Goal: Check status: Check status

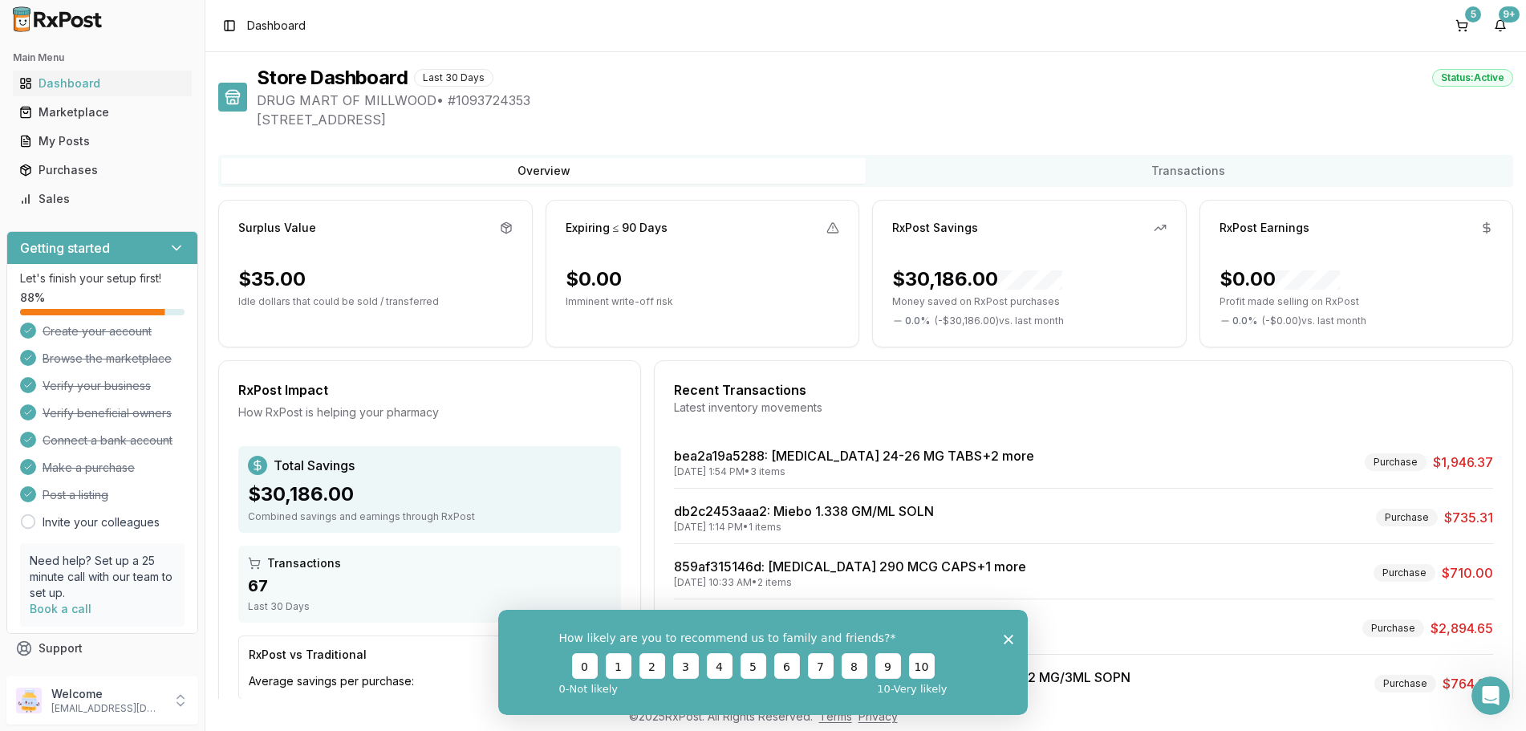
click at [1007, 639] on icon "Close survey" at bounding box center [1009, 639] width 10 height 10
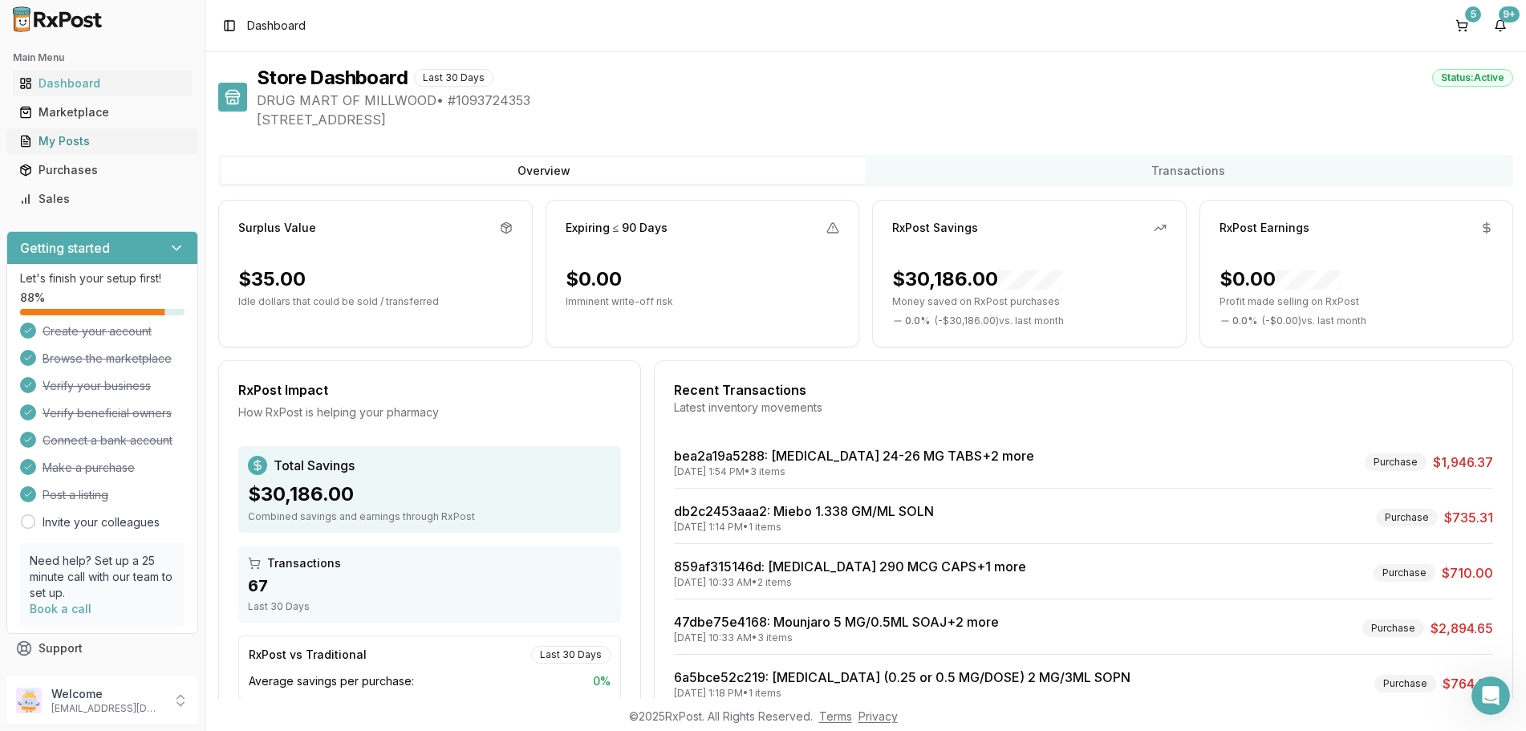
click at [60, 134] on div "My Posts" at bounding box center [102, 141] width 166 height 16
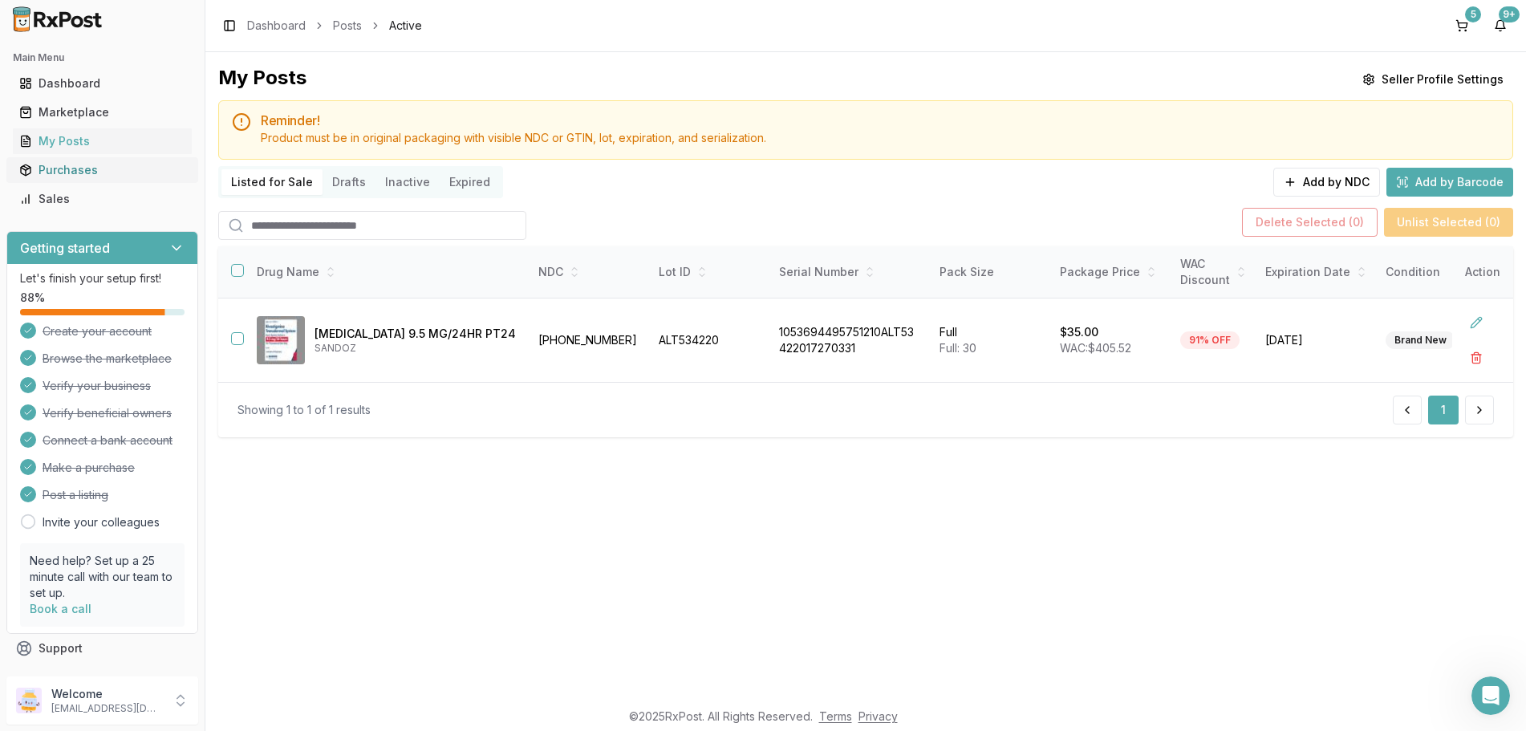
click at [70, 165] on div "Purchases" at bounding box center [102, 170] width 166 height 16
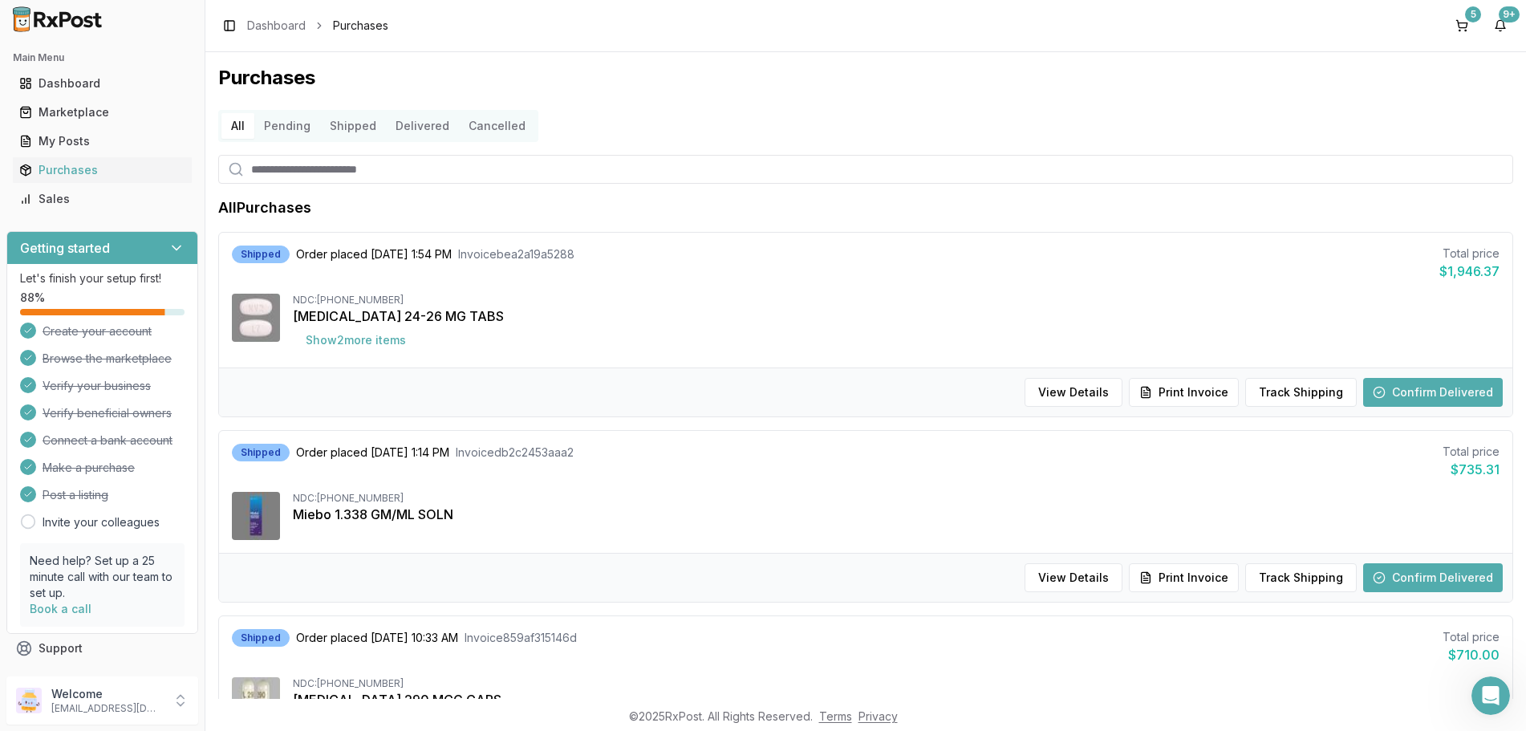
click at [360, 126] on button "Shipped" at bounding box center [353, 126] width 66 height 26
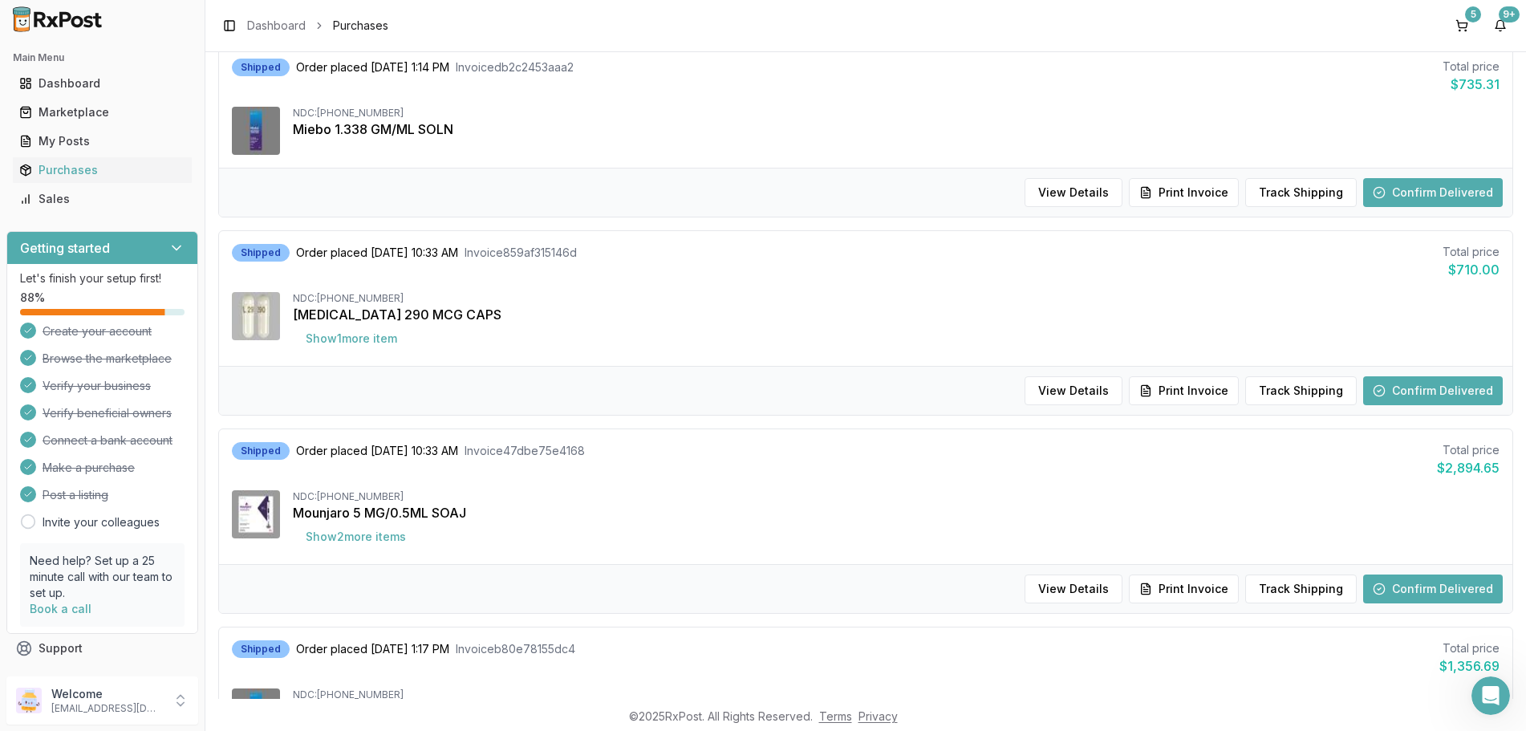
scroll to position [481, 0]
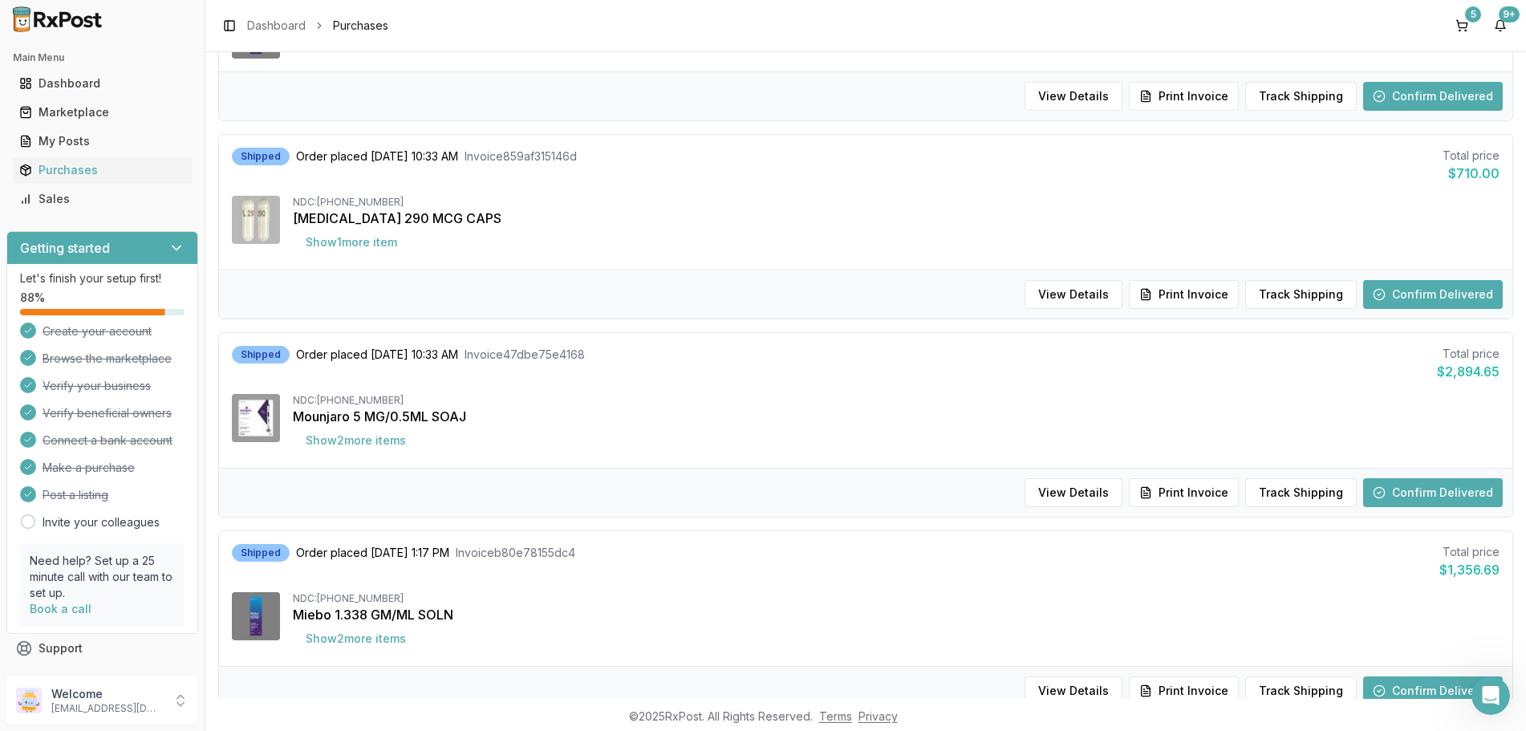
click at [1409, 490] on button "Confirm Delivered" at bounding box center [1433, 492] width 140 height 29
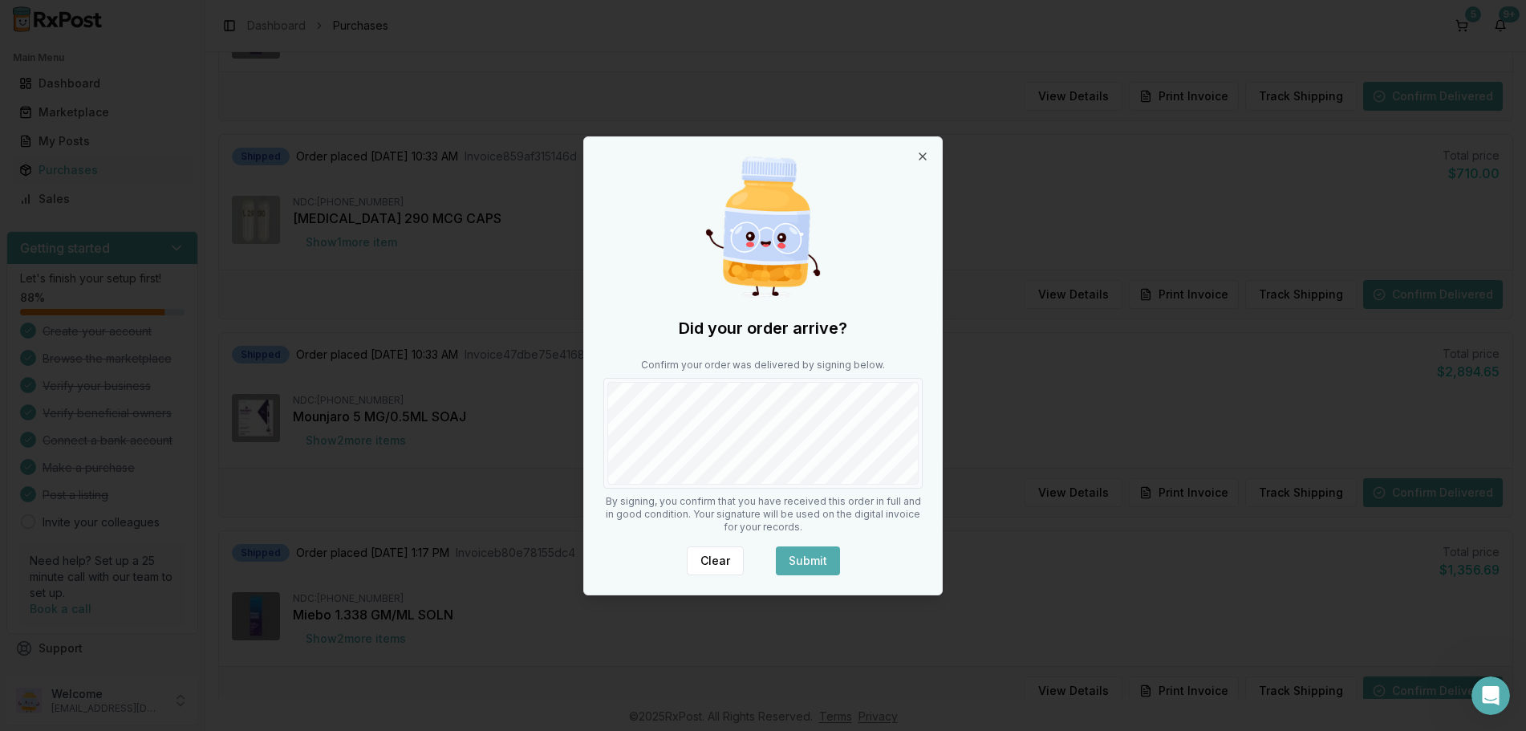
click at [821, 554] on button "Submit" at bounding box center [808, 560] width 64 height 29
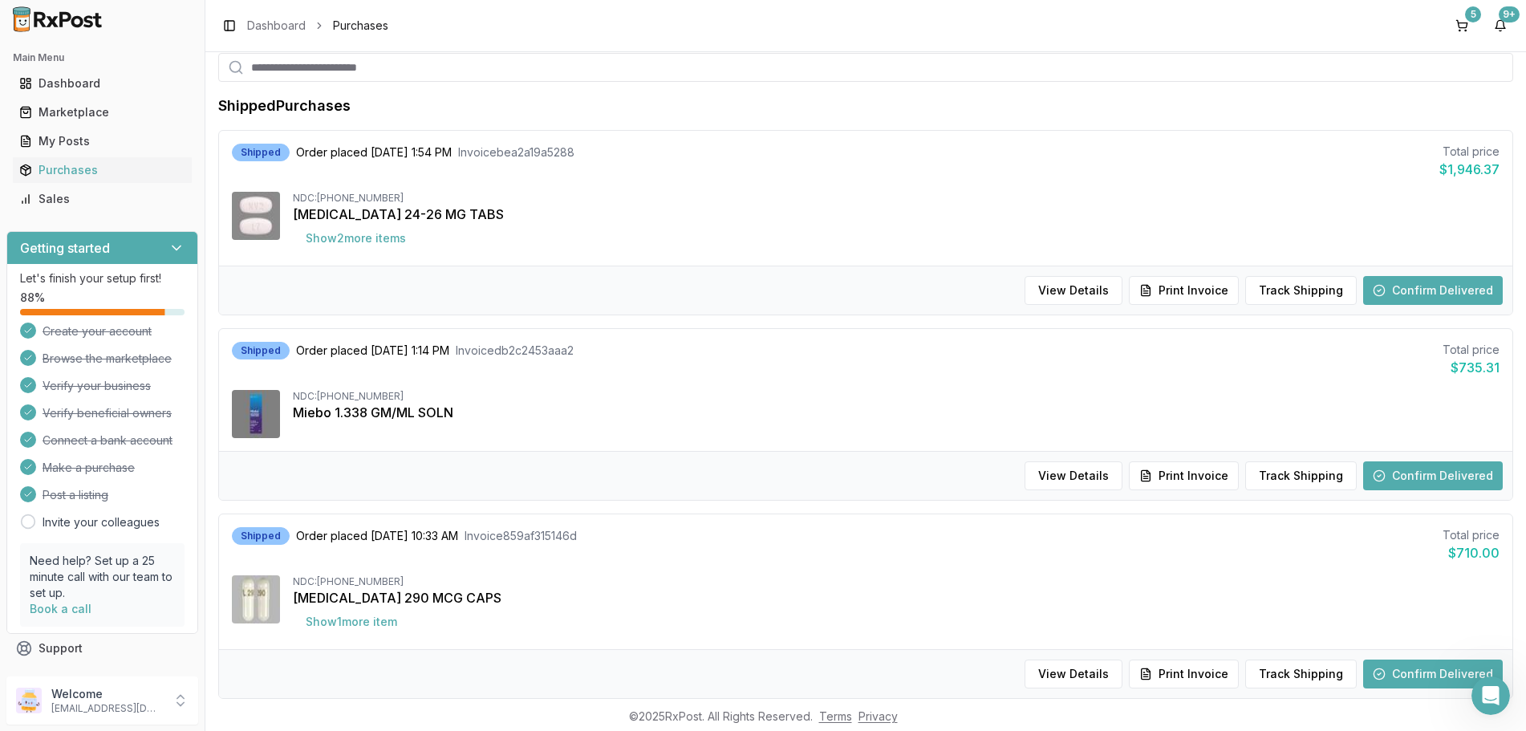
scroll to position [0, 0]
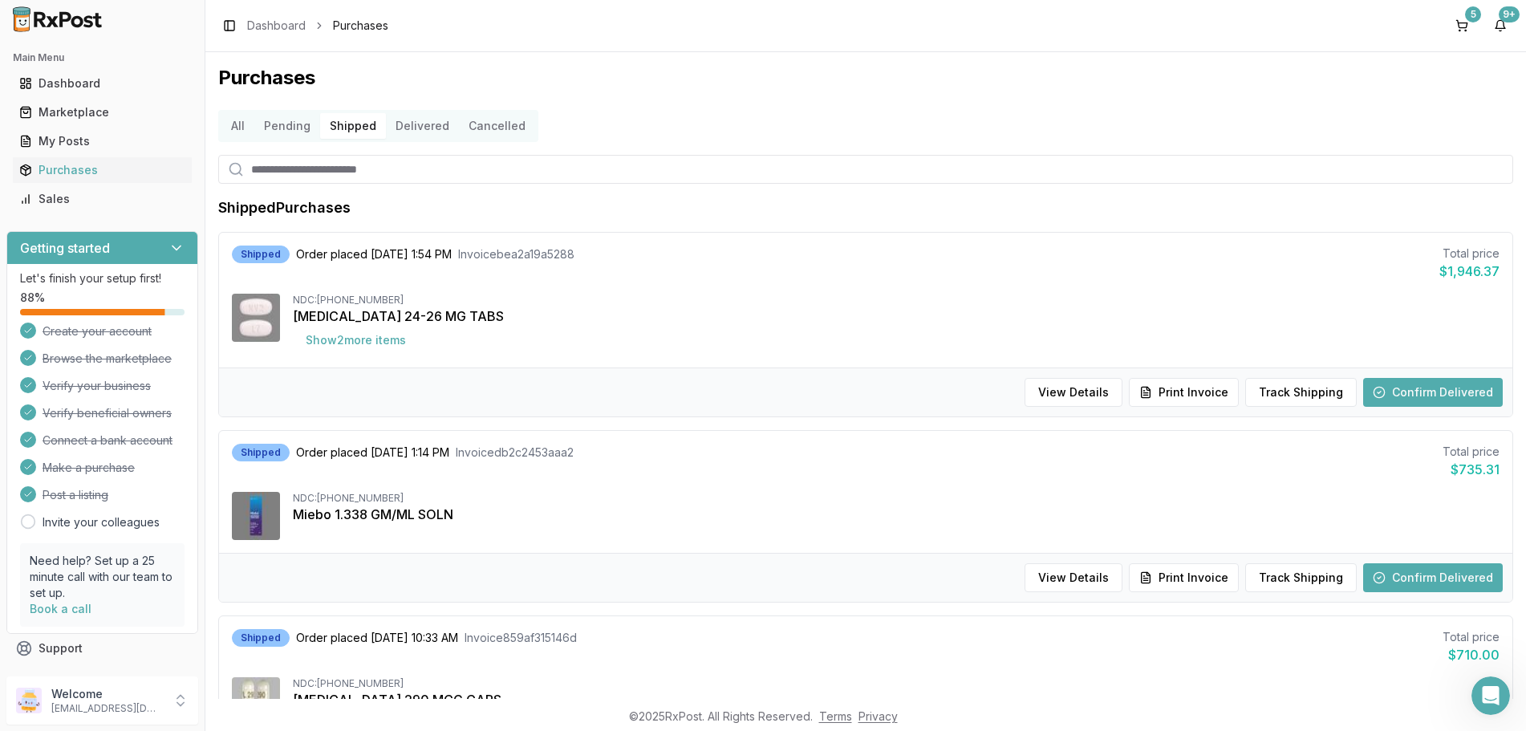
click at [412, 123] on button "Delivered" at bounding box center [422, 126] width 73 height 26
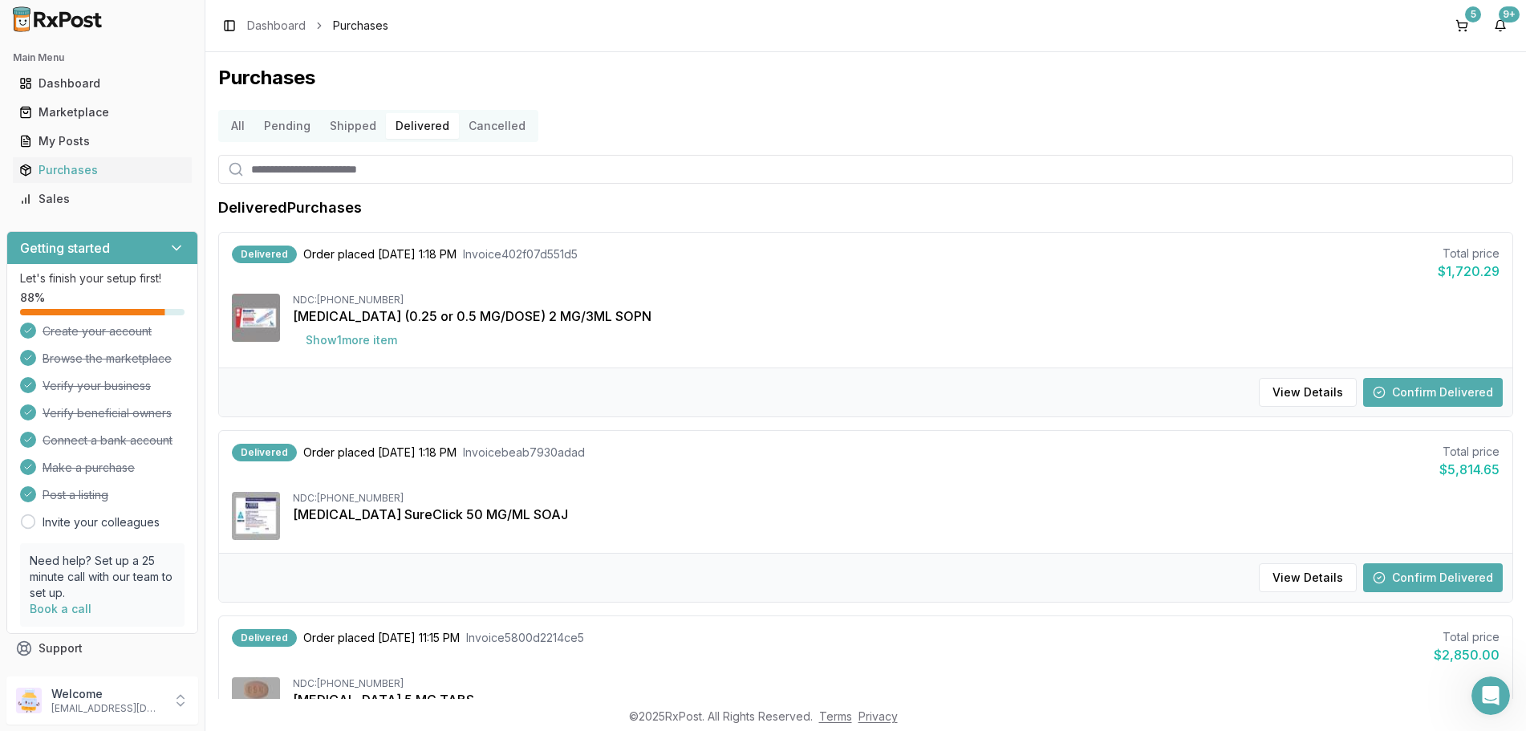
drag, startPoint x: 1418, startPoint y: 380, endPoint x: 1411, endPoint y: 363, distance: 18.3
click at [1422, 377] on div "View Details Confirm Delivered" at bounding box center [865, 391] width 1293 height 49
click at [1403, 389] on button "Confirm Delivered" at bounding box center [1433, 392] width 140 height 29
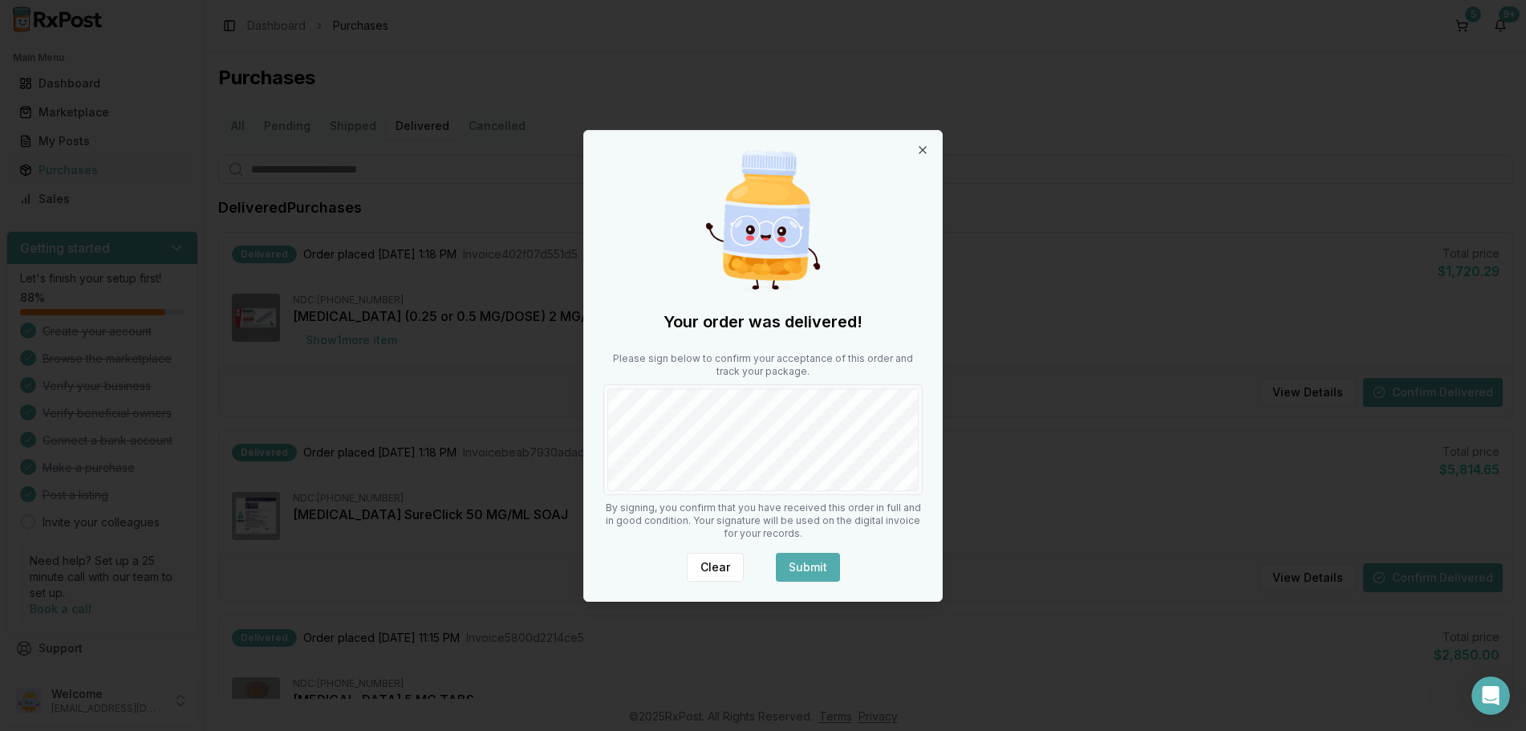
click at [798, 562] on button "Submit" at bounding box center [808, 567] width 64 height 29
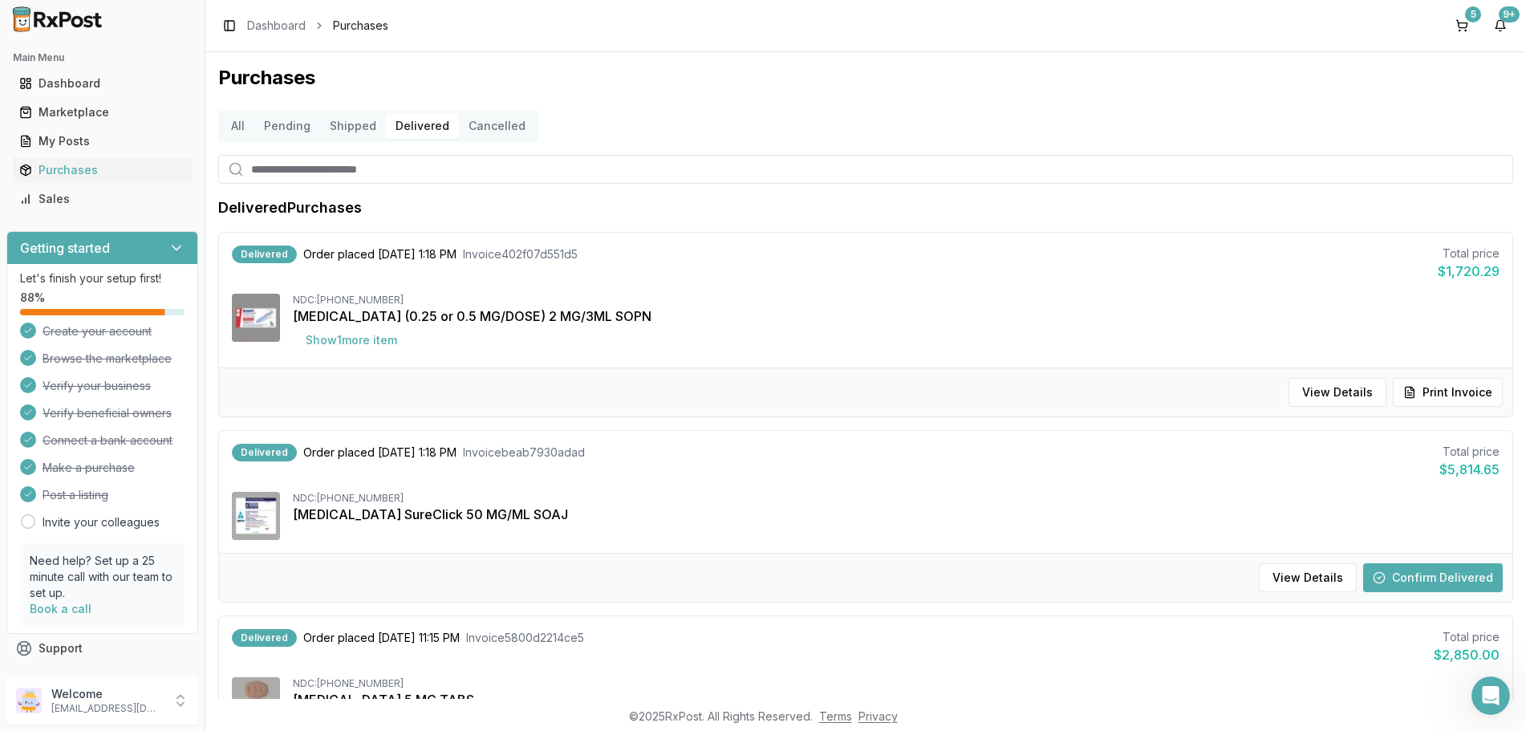
click at [1436, 569] on button "Confirm Delivered" at bounding box center [1433, 577] width 140 height 29
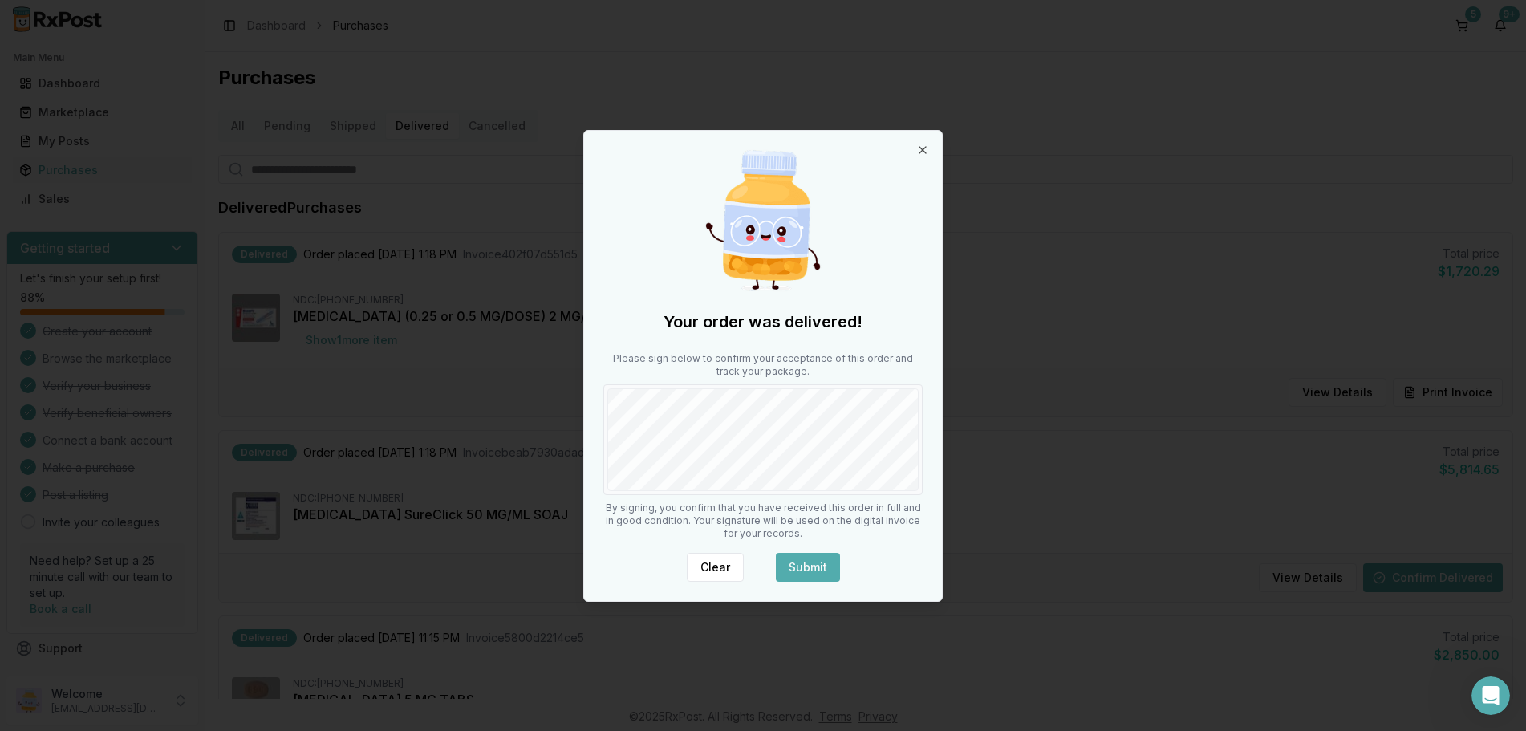
click at [816, 562] on button "Submit" at bounding box center [808, 567] width 64 height 29
